Goal: Entertainment & Leisure: Consume media (video, audio)

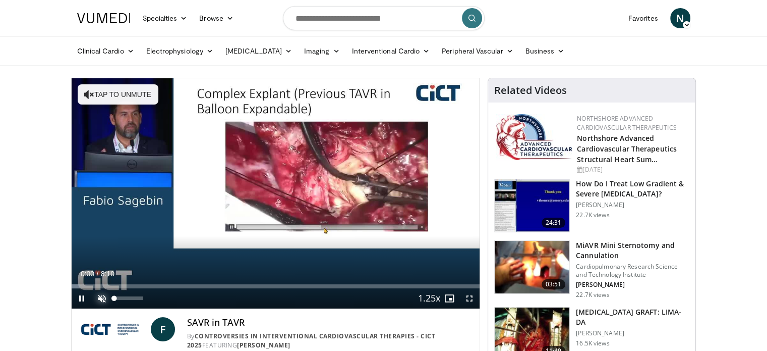
click at [99, 294] on span "Video Player" at bounding box center [102, 298] width 20 height 20
click at [469, 299] on span "Video Player" at bounding box center [470, 298] width 20 height 20
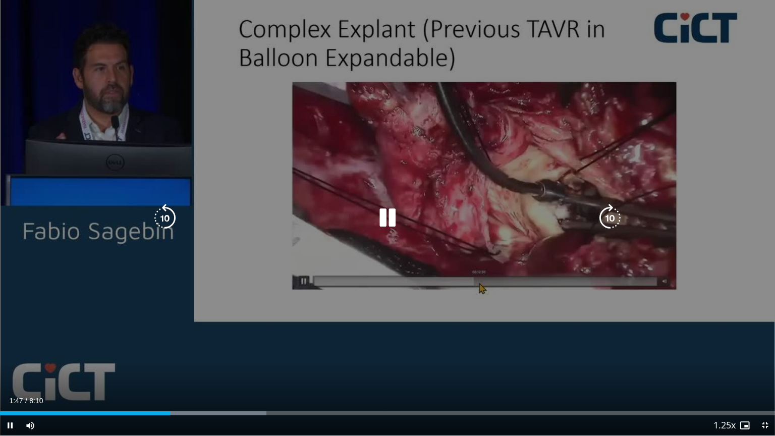
click at [436, 306] on div "10 seconds Tap to unmute" at bounding box center [387, 217] width 775 height 435
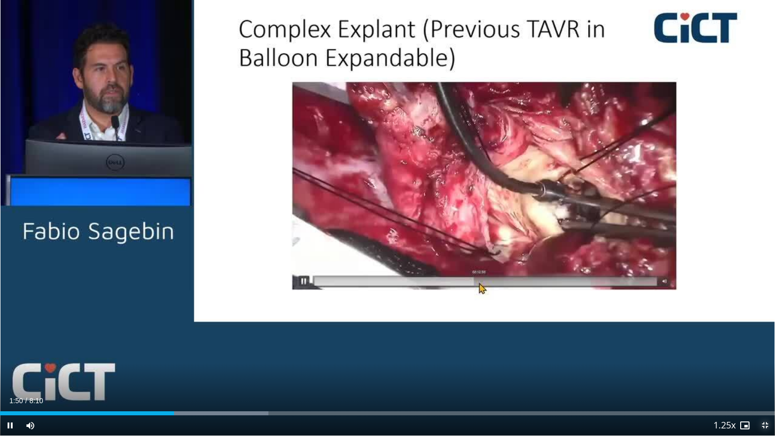
click at [761, 350] on span "Video Player" at bounding box center [765, 425] width 20 height 20
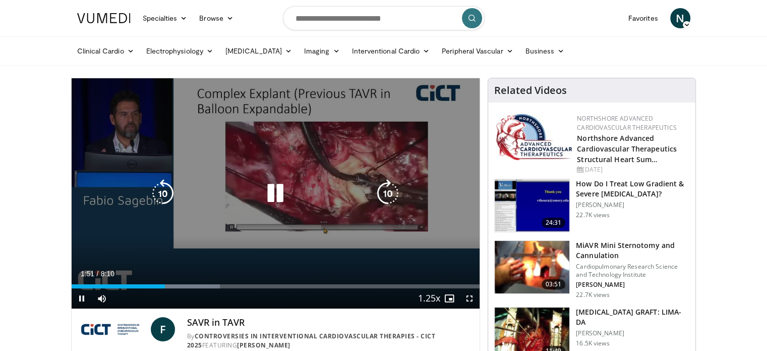
click at [273, 181] on icon "Video Player" at bounding box center [275, 193] width 28 height 28
